Goal: Task Accomplishment & Management: Manage account settings

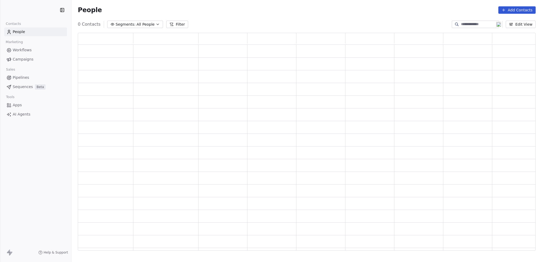
scroll to position [214, 453]
click at [30, 49] on span "Workflows" at bounding box center [22, 50] width 19 height 6
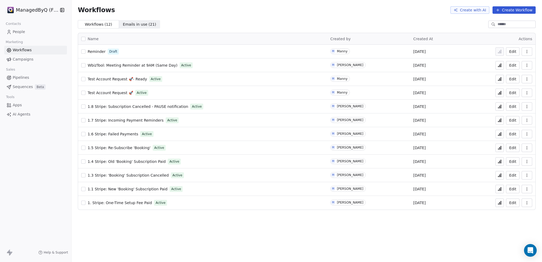
click at [26, 61] on span "Campaigns" at bounding box center [23, 60] width 21 height 6
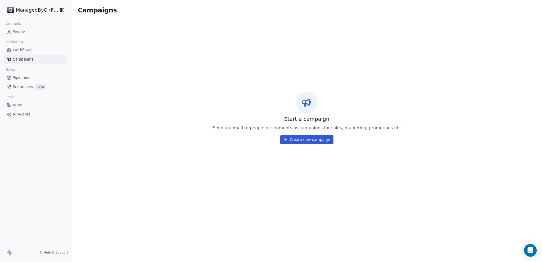
click at [25, 49] on span "Workflows" at bounding box center [22, 50] width 19 height 6
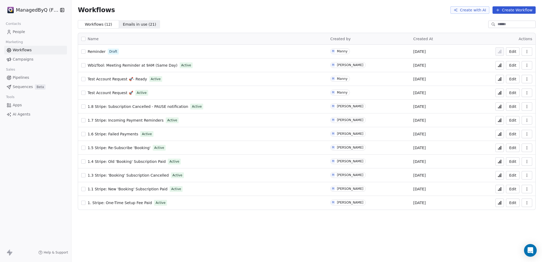
click at [23, 76] on span "Pipelines" at bounding box center [21, 78] width 16 height 6
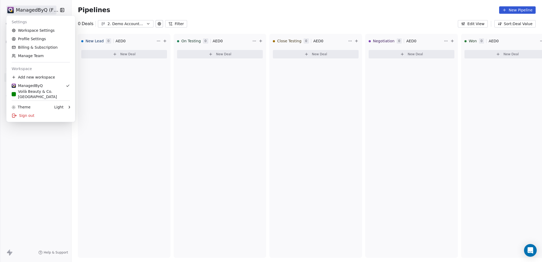
click at [30, 13] on html "ManagedByQ (FZE) Contacts People Marketing Workflows Campaigns Sales Pipelines …" at bounding box center [271, 131] width 542 height 262
click at [30, 12] on html "ManagedByQ (FZE) Contacts People Marketing Workflows Campaigns Sales Pipelines …" at bounding box center [271, 131] width 542 height 262
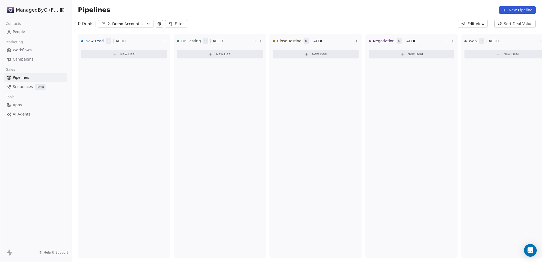
click at [23, 52] on span "Workflows" at bounding box center [22, 50] width 19 height 6
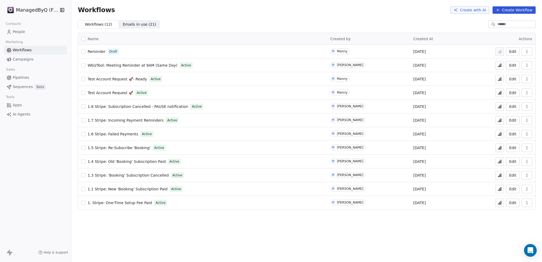
click at [21, 35] on link "People" at bounding box center [35, 32] width 63 height 9
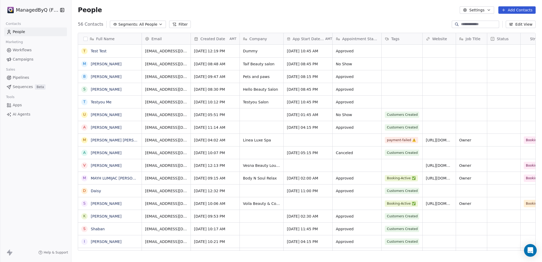
scroll to position [227, 466]
click at [84, 52] on button "grid" at bounding box center [84, 51] width 4 height 4
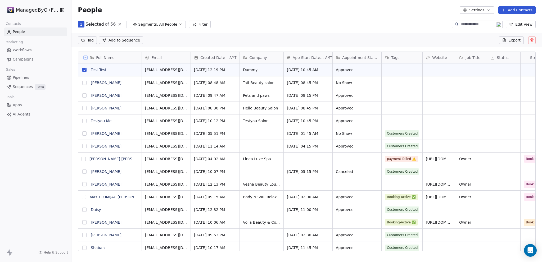
click at [534, 40] on button at bounding box center [531, 40] width 7 height 7
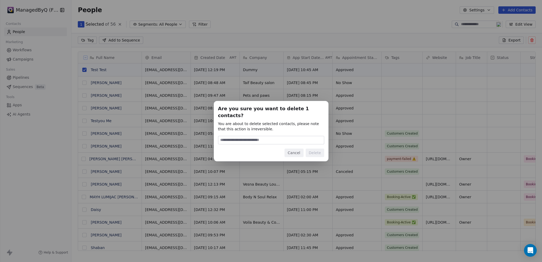
click at [294, 150] on button "Cancel" at bounding box center [293, 153] width 19 height 8
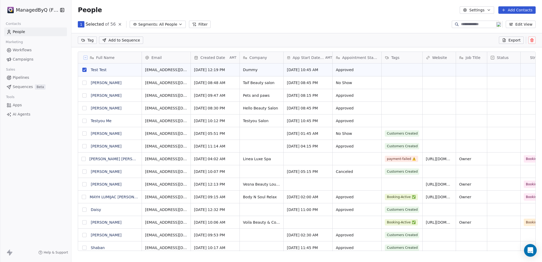
click at [83, 120] on button "grid" at bounding box center [84, 121] width 4 height 4
click at [533, 39] on icon at bounding box center [531, 40] width 2 height 2
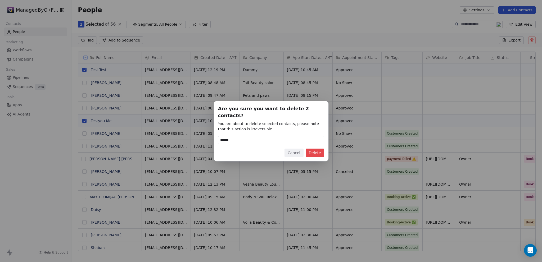
type input "******"
click at [311, 149] on button "Delete" at bounding box center [315, 153] width 19 height 8
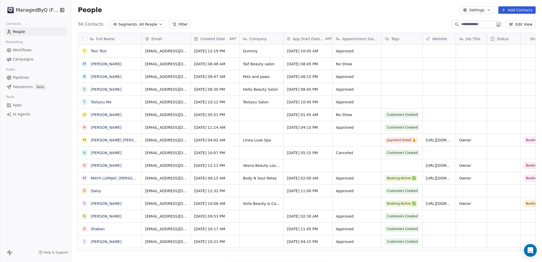
scroll to position [227, 466]
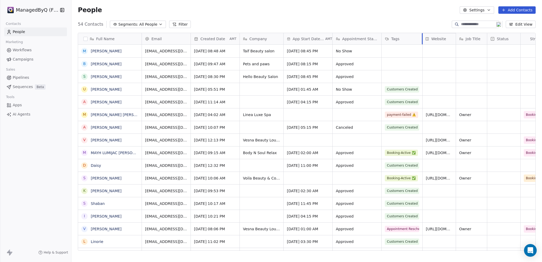
drag, startPoint x: 422, startPoint y: 36, endPoint x: 418, endPoint y: 36, distance: 4.2
click at [418, 36] on div "Full Name M [PERSON_NAME] AKIASON S [PERSON_NAME] U [PERSON_NAME] A [PERSON_NAM…" at bounding box center [306, 142] width 457 height 218
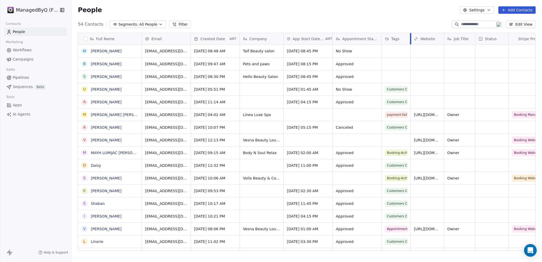
drag, startPoint x: 421, startPoint y: 37, endPoint x: 410, endPoint y: 38, distance: 11.9
click at [410, 38] on div at bounding box center [410, 38] width 1 height 11
